Goal: Find specific page/section: Find specific page/section

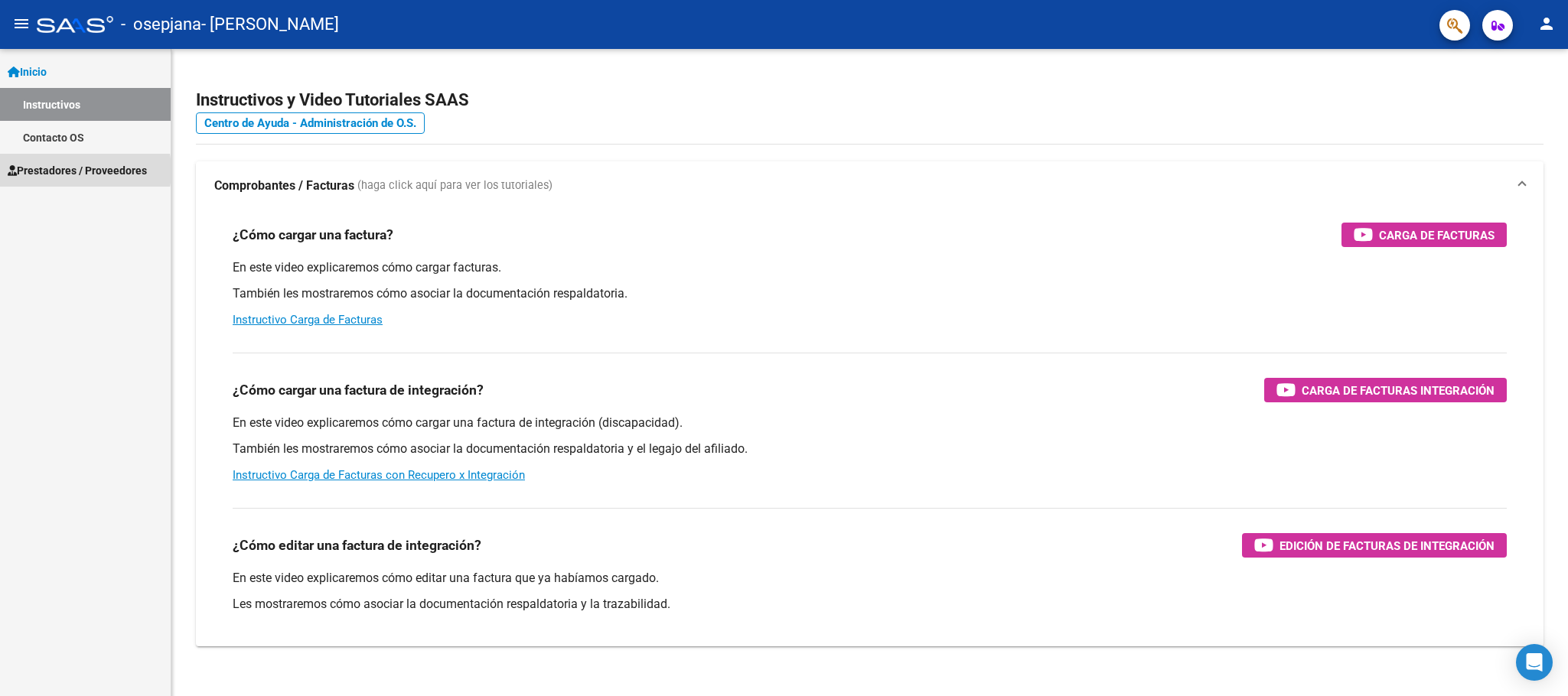
click at [66, 171] on span "Prestadores / Proveedores" at bounding box center [77, 170] width 139 height 17
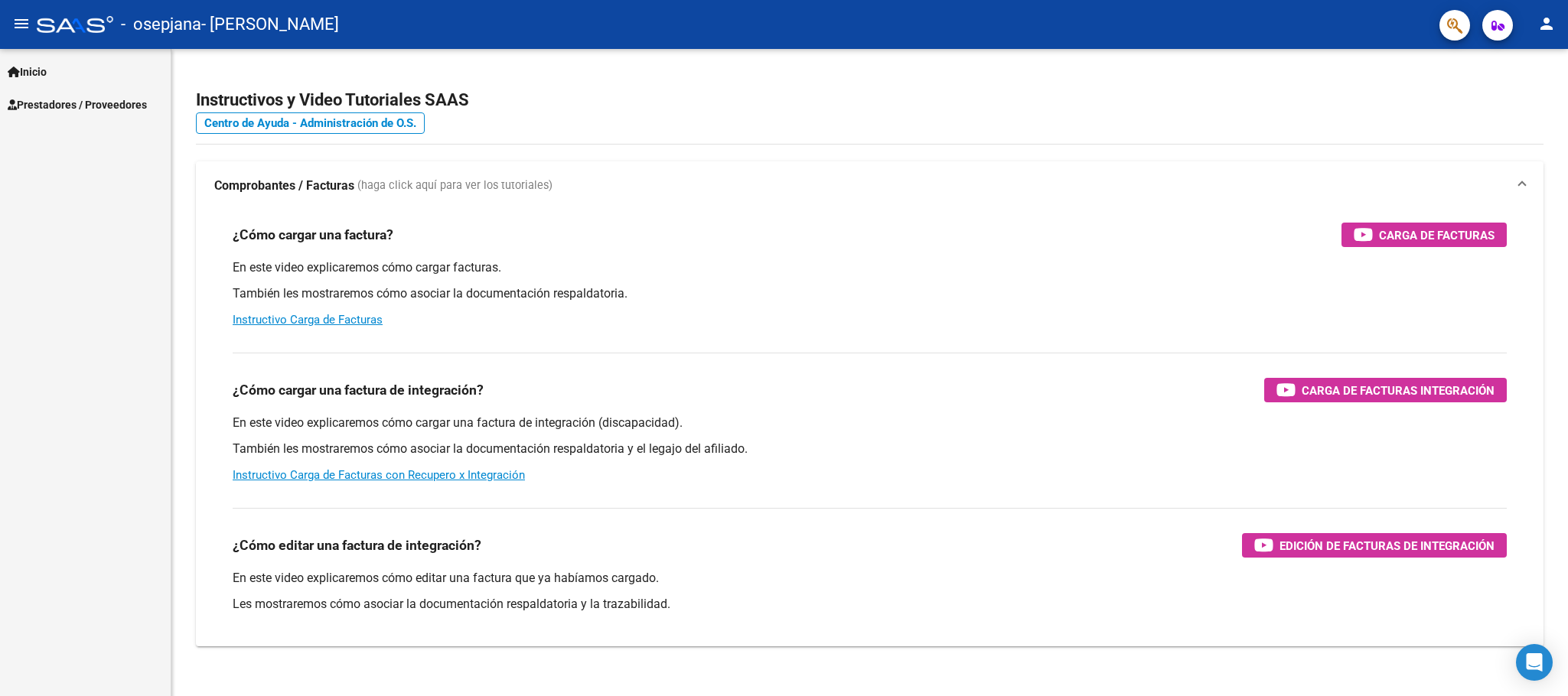
click at [62, 105] on span "Prestadores / Proveedores" at bounding box center [77, 104] width 139 height 17
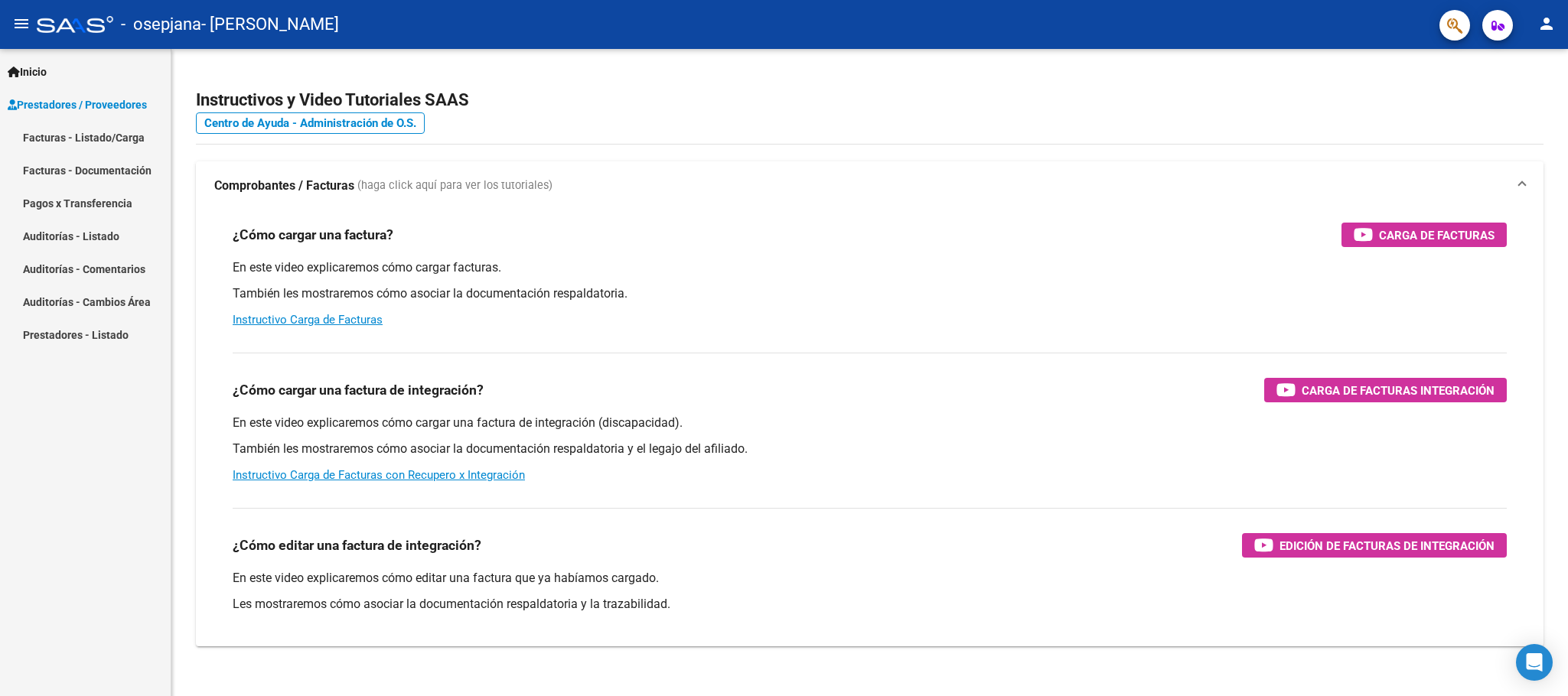
click at [61, 135] on link "Facturas - Listado/Carga" at bounding box center [85, 137] width 171 height 33
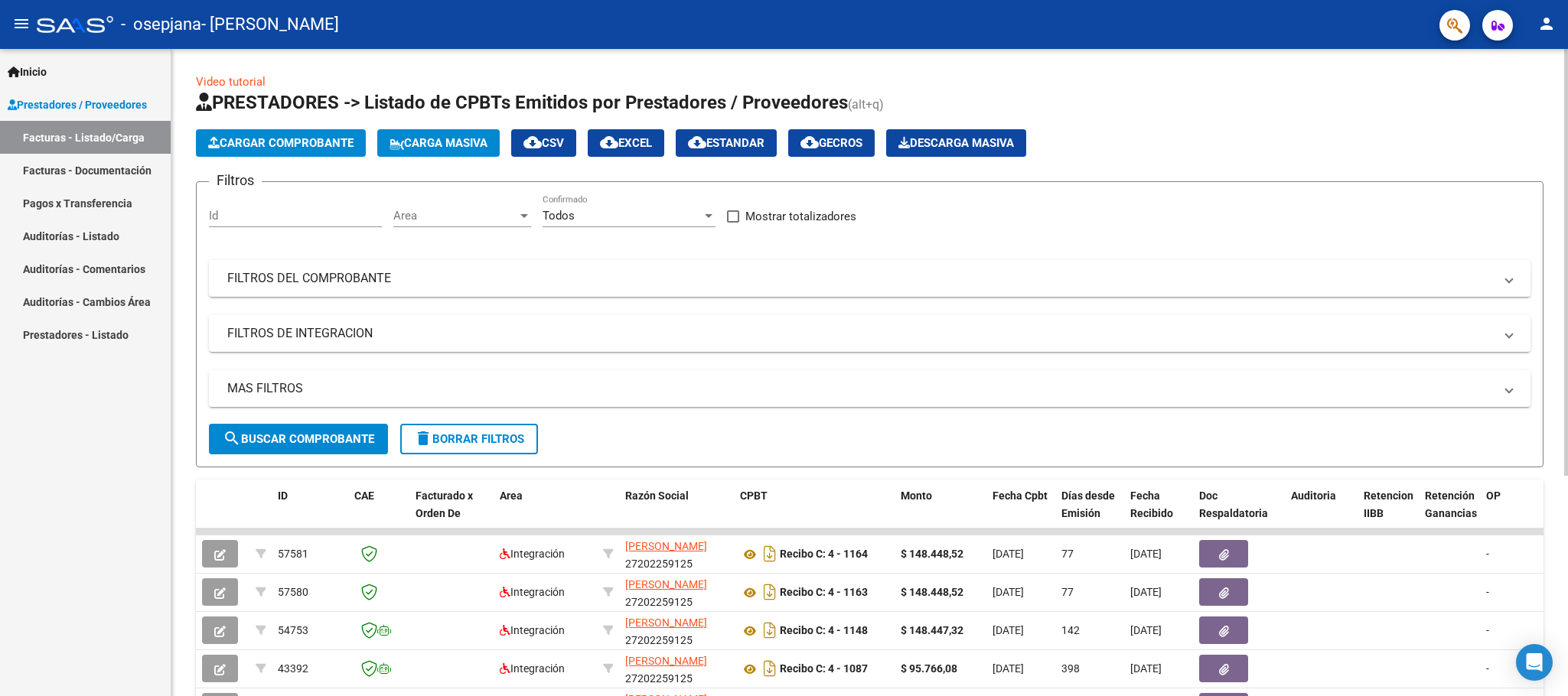
scroll to position [38, 0]
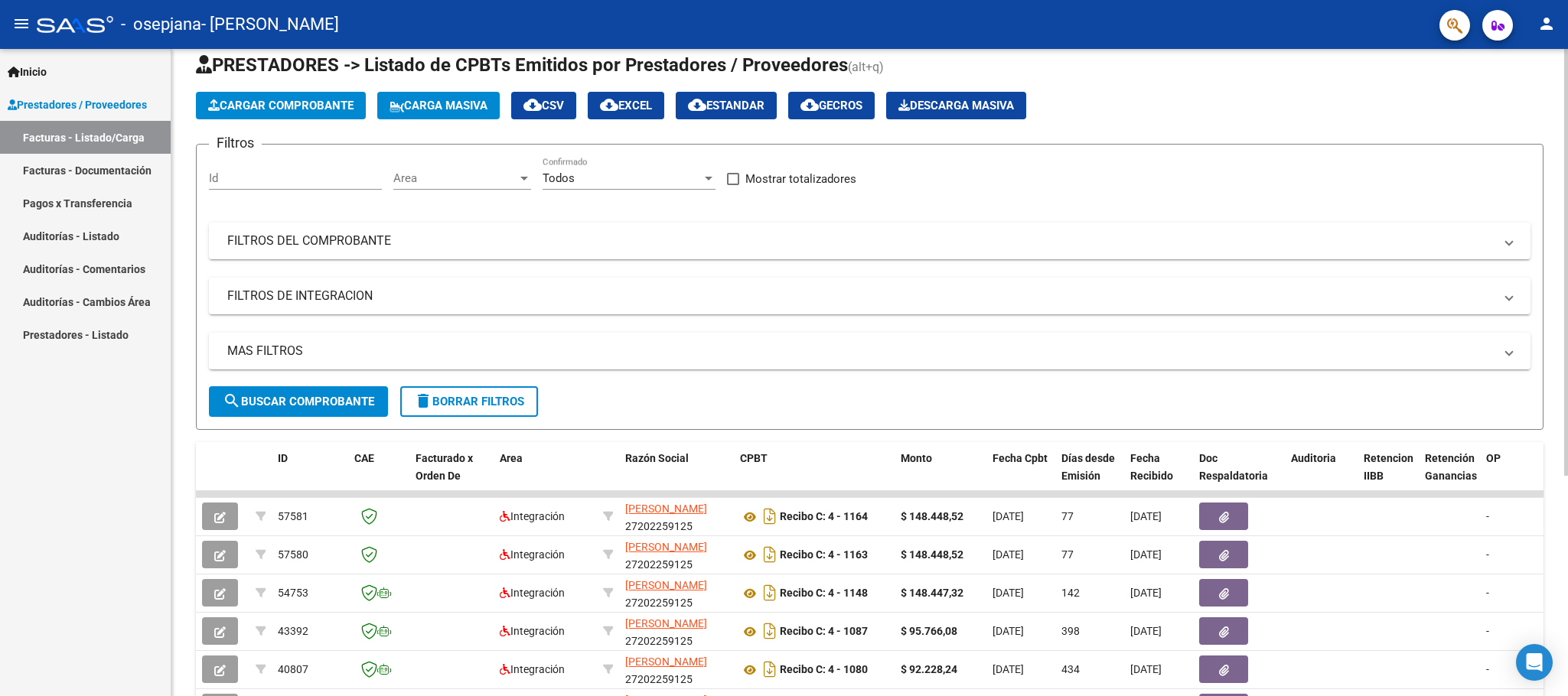
click at [1567, 411] on div at bounding box center [1566, 289] width 4 height 427
click at [1562, 392] on div "Video tutorial PRESTADORES -> Listado de CPBTs Emitidos por Prestadores / Prove…" at bounding box center [870, 492] width 1397 height 962
drag, startPoint x: 1270, startPoint y: 97, endPoint x: 1397, endPoint y: 71, distance: 129.6
click at [1397, 71] on h1 "PRESTADORES -> Listado de CPBTs Emitidos por Prestadores / Proveedores (alt+q)" at bounding box center [869, 66] width 1348 height 27
drag, startPoint x: 1562, startPoint y: 92, endPoint x: 1557, endPoint y: 142, distance: 50.2
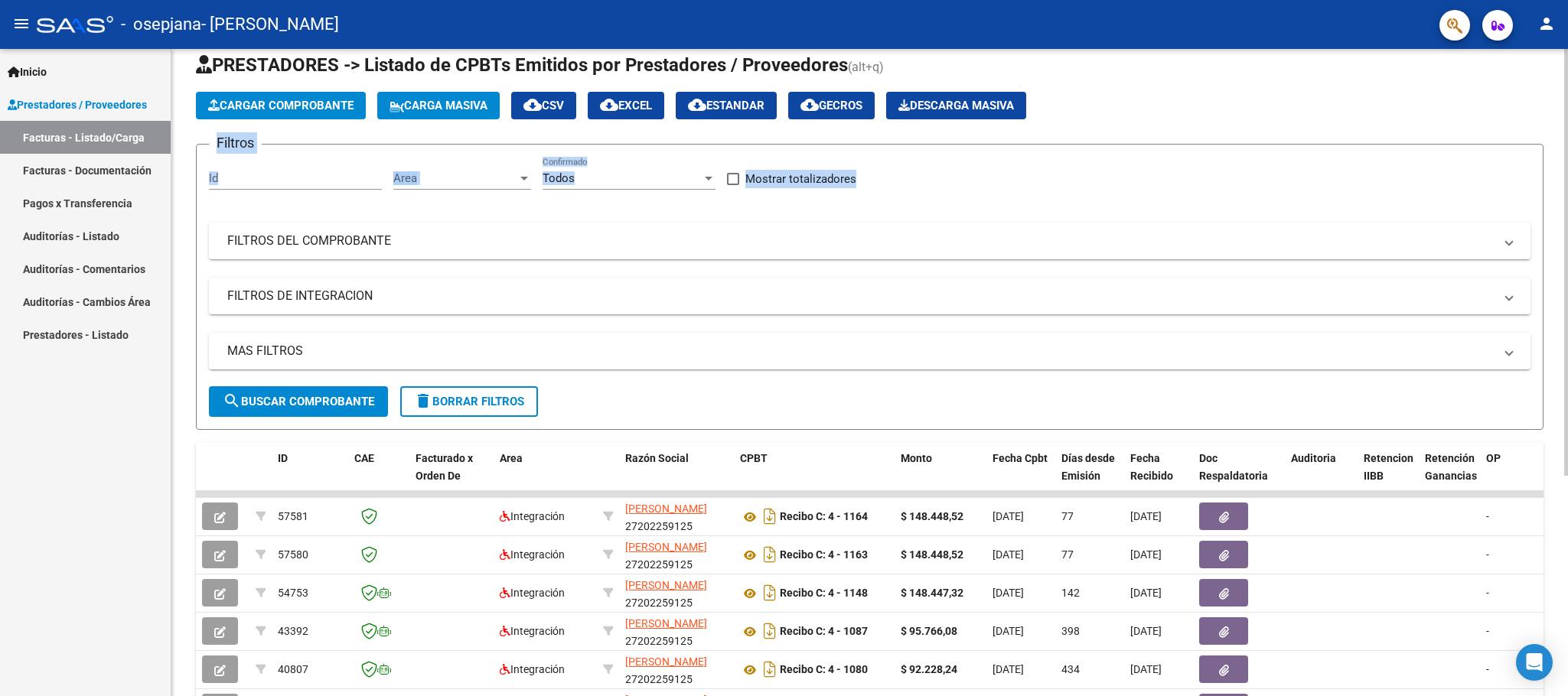
click at [1557, 142] on div "Video tutorial PRESTADORES -> Listado de CPBTs Emitidos por Prestadores / Prove…" at bounding box center [870, 492] width 1397 height 962
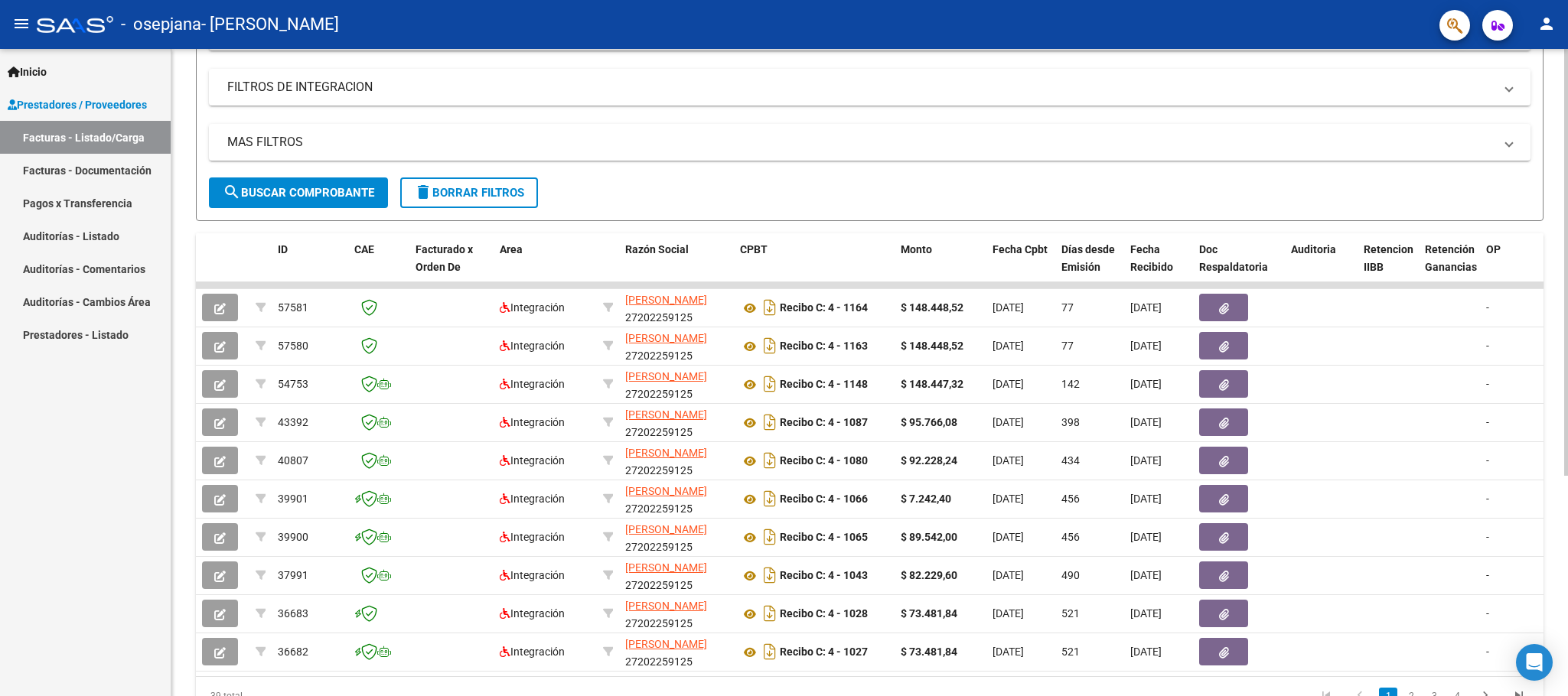
scroll to position [250, 0]
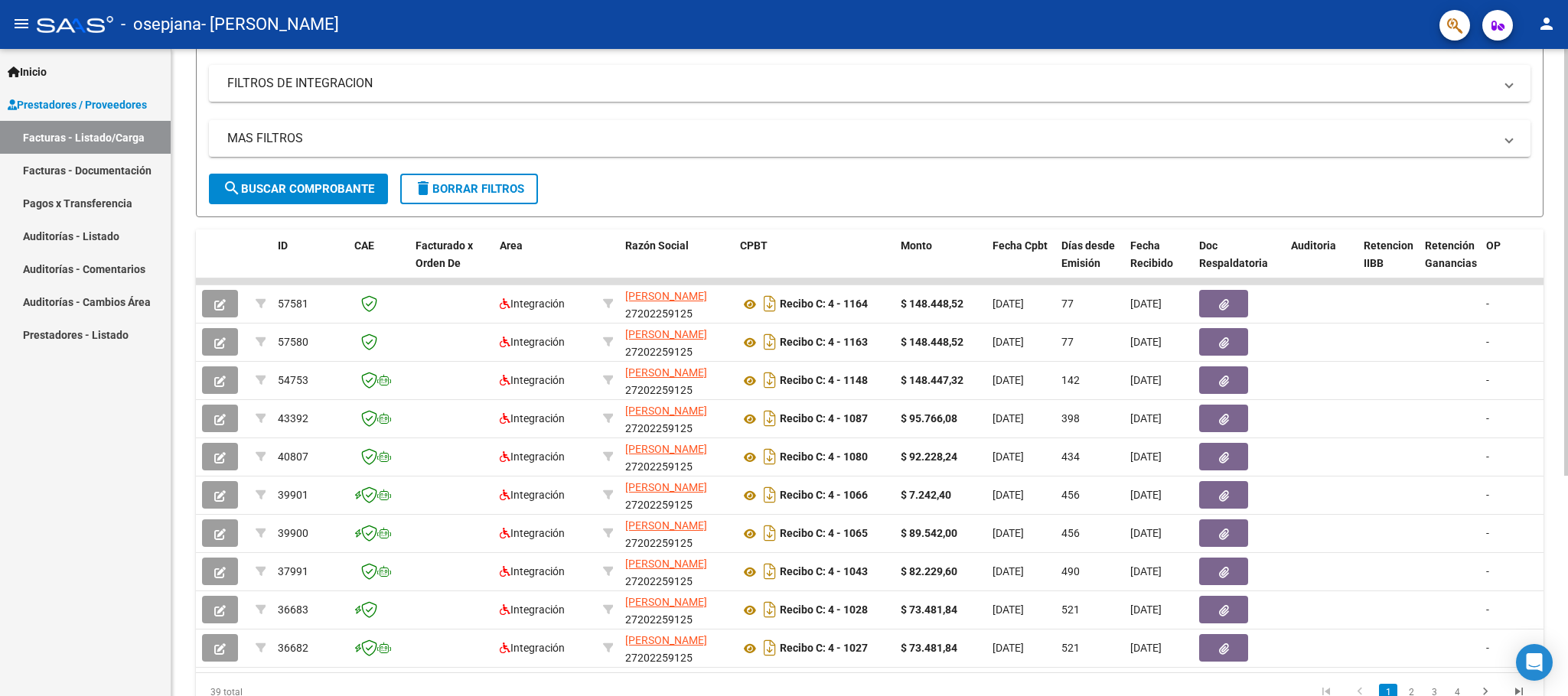
click at [1567, 353] on div at bounding box center [1566, 438] width 4 height 427
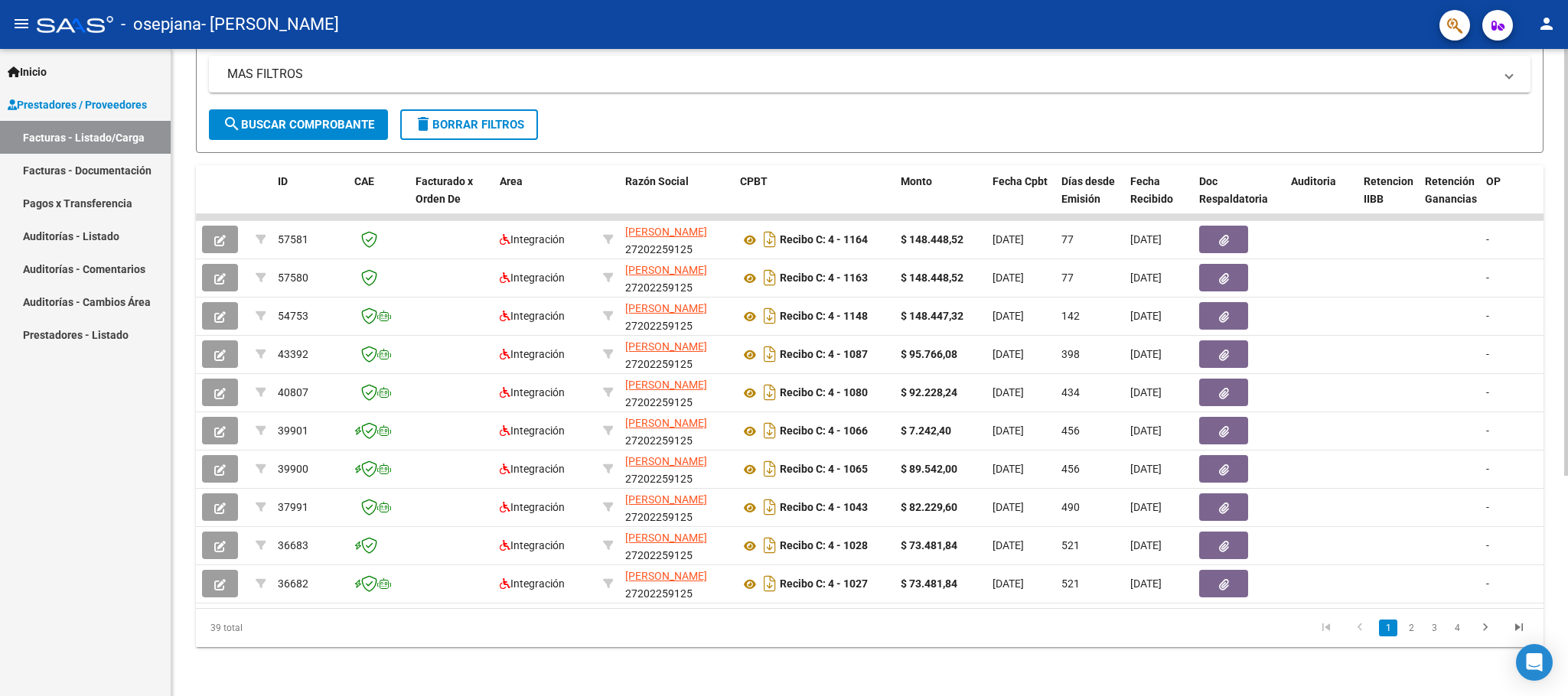
scroll to position [266, 0]
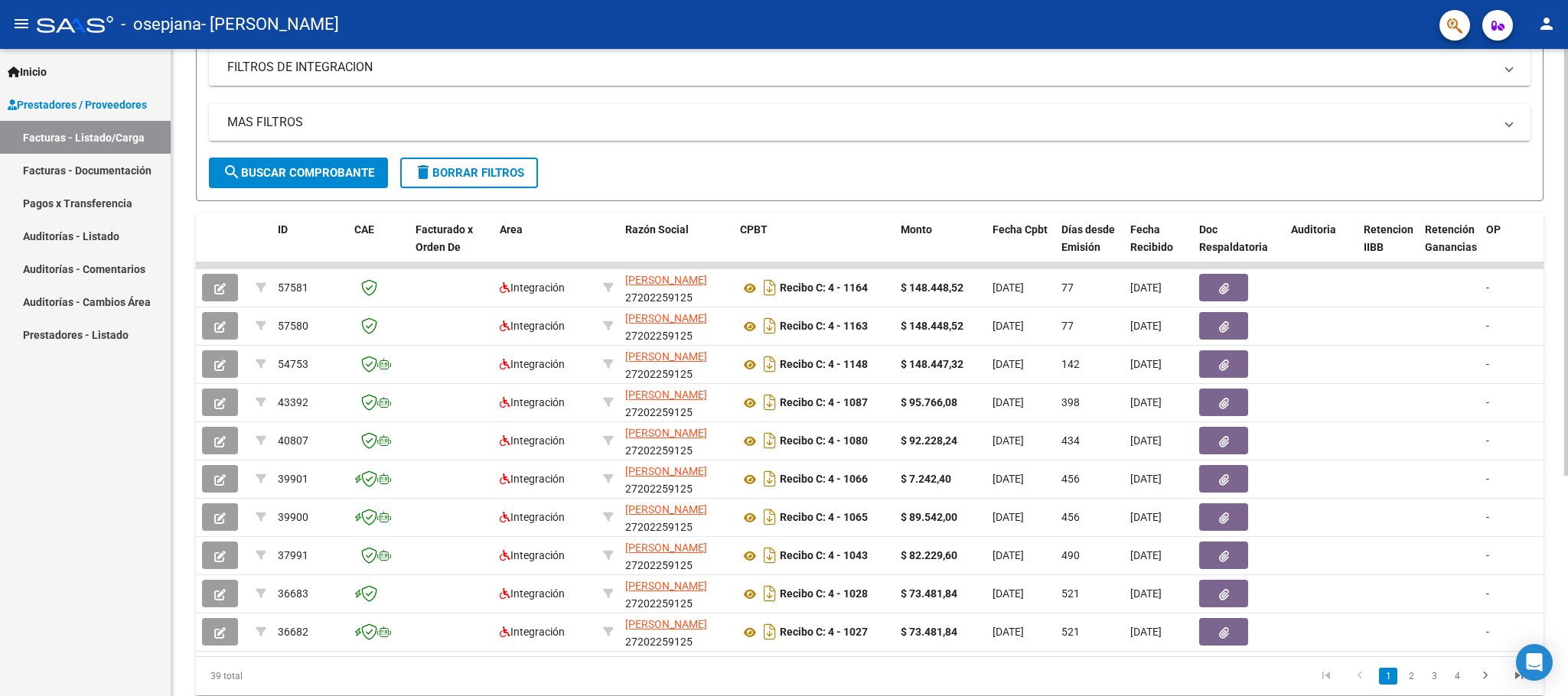
click at [1567, 313] on div at bounding box center [1566, 449] width 4 height 427
